Goal: Information Seeking & Learning: Learn about a topic

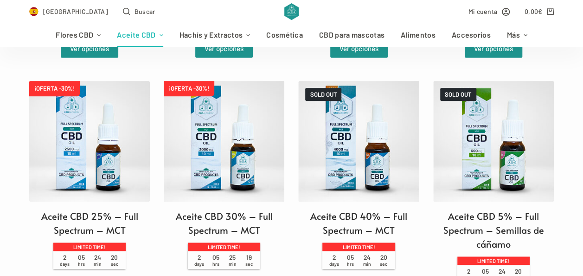
scroll to position [557, 0]
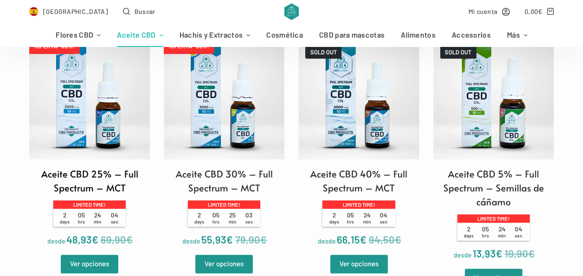
click at [91, 178] on h2 "Aceite CBD 25% – Full Spectrum – MCT" at bounding box center [89, 181] width 121 height 28
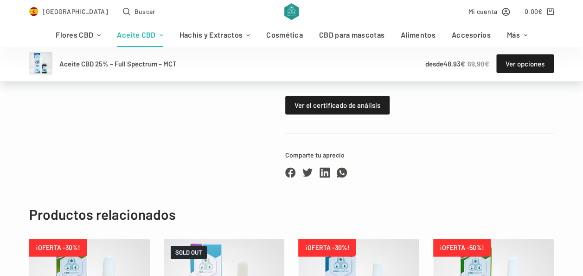
scroll to position [511, 0]
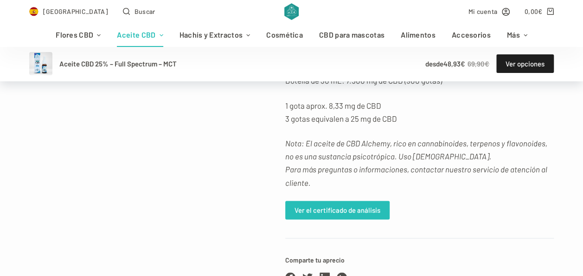
click at [302, 208] on link "Ver el certificado de análisis" at bounding box center [337, 210] width 104 height 19
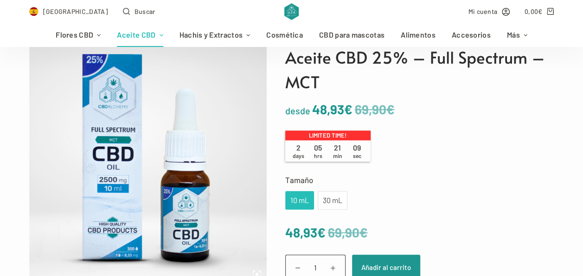
scroll to position [0, 0]
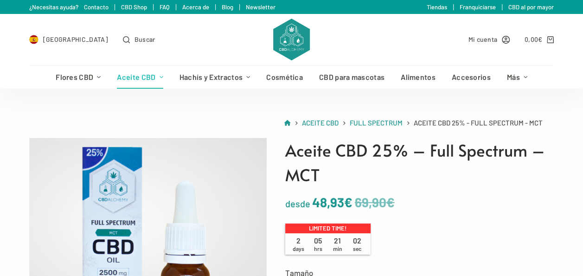
click at [186, 6] on link "Acerca de" at bounding box center [195, 6] width 27 height 7
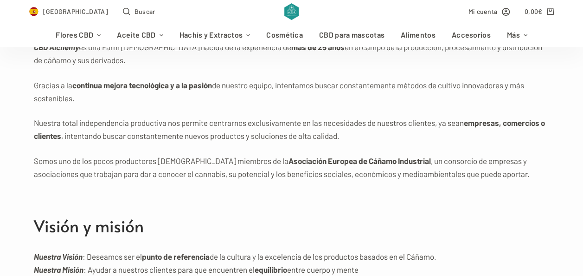
scroll to position [371, 0]
